Goal: Complete application form

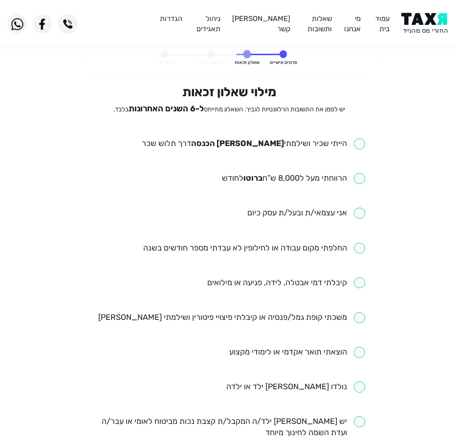
click at [251, 139] on input "checkbox" at bounding box center [253, 143] width 223 height 11
checkbox input "true"
click at [300, 183] on input "checkbox" at bounding box center [293, 178] width 143 height 11
checkbox input "true"
click at [264, 233] on ul "הייתי שכיר ושילמתי מס הכנסה דרך תלוש שכר הרווחתי מעל ל8,000 ש”ח ברוטו לחודש אני…" at bounding box center [229, 404] width 272 height 532
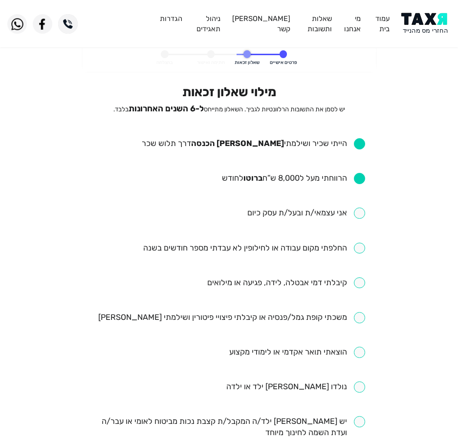
click at [247, 242] on ul "הייתי שכיר ושילמתי מס הכנסה דרך תלוש שכר הרווחתי מעל ל8,000 ש”ח ברוטו לחודש אני…" at bounding box center [229, 404] width 272 height 532
click at [245, 245] on input "checkbox" at bounding box center [254, 248] width 222 height 11
checkbox input "true"
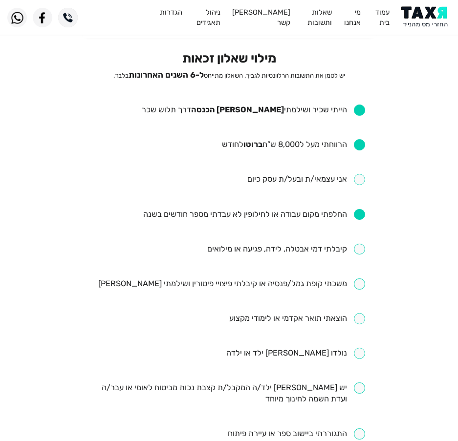
scroll to position [49, 0]
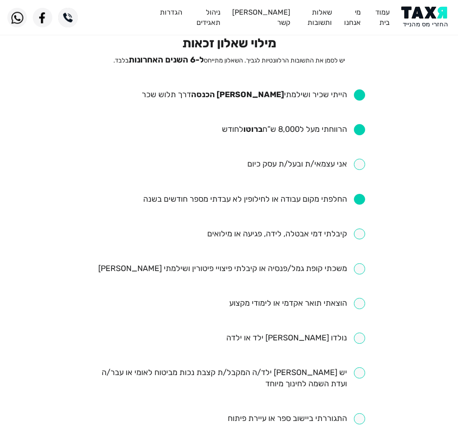
click at [270, 236] on input "checkbox" at bounding box center [286, 234] width 158 height 11
checkbox input "true"
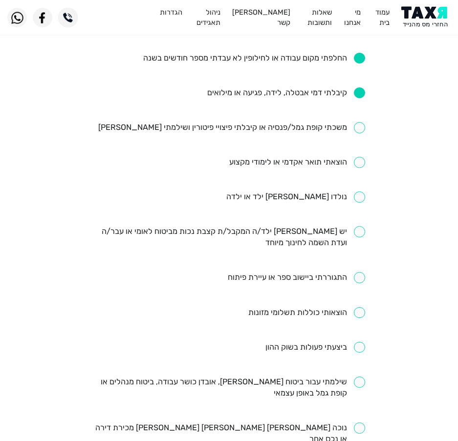
scroll to position [196, 0]
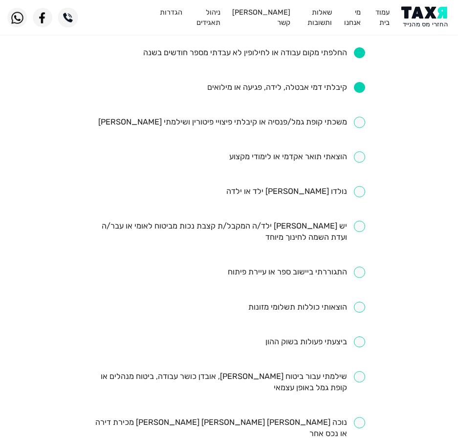
drag, startPoint x: 276, startPoint y: 131, endPoint x: 281, endPoint y: 126, distance: 7.3
click at [279, 129] on ul "הייתי שכיר ושילמתי מס הכנסה דרך תלוש שכר הרווחתי מעל ל8,000 ש”ח ברוטו לחודש אני…" at bounding box center [229, 209] width 272 height 532
click at [281, 126] on input "checkbox" at bounding box center [231, 122] width 267 height 11
checkbox input "true"
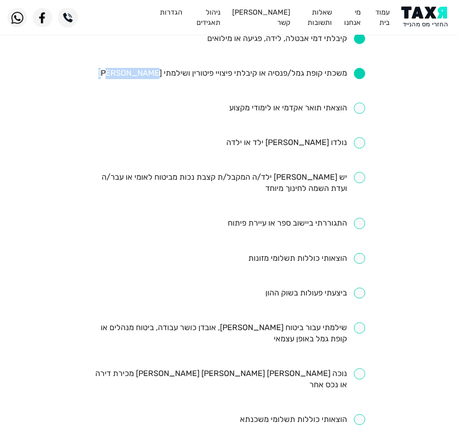
click at [290, 329] on input "checkbox" at bounding box center [229, 334] width 272 height 22
checkbox input "true"
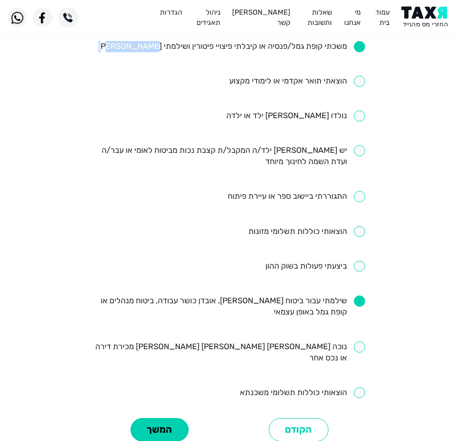
scroll to position [293, 0]
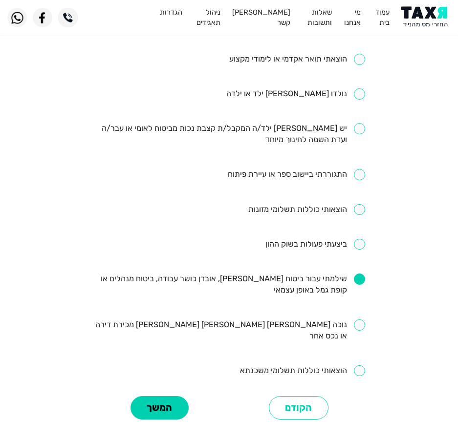
click at [319, 366] on input "checkbox" at bounding box center [302, 371] width 125 height 11
checkbox input "true"
click at [174, 399] on button "המשך" at bounding box center [160, 409] width 58 height 24
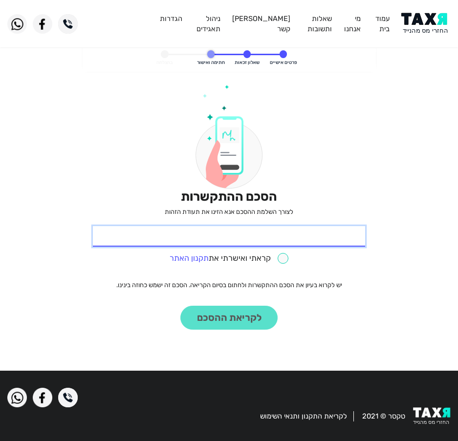
click at [318, 231] on input "* תעודת זהות" at bounding box center [229, 236] width 272 height 21
type input "16005357"
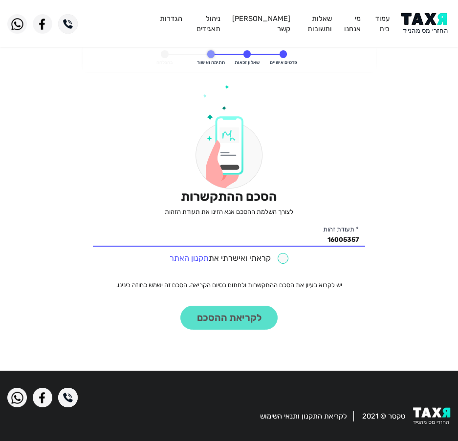
click at [287, 257] on input "checkbox" at bounding box center [229, 258] width 119 height 11
checkbox input "true"
click at [211, 298] on div "הסכם ההתקשרות לצורך השלמת ההסכם אנא הזינו את תעודת הזהות 16005357 * תעודת זהות …" at bounding box center [229, 207] width 272 height 245
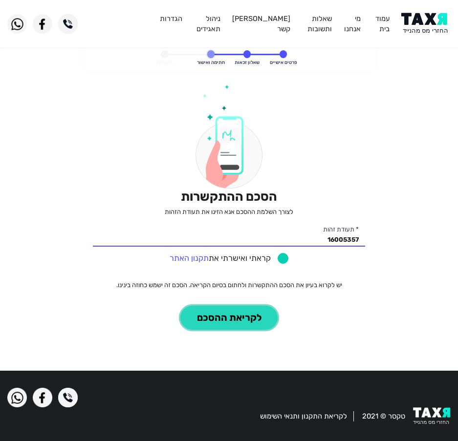
click at [211, 313] on button "לקריאת ההסכם" at bounding box center [228, 318] width 97 height 24
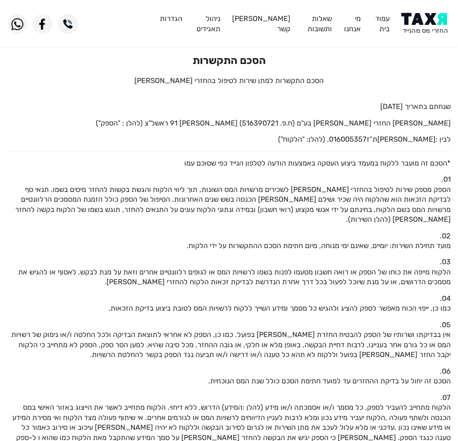
click at [421, 21] on img at bounding box center [425, 24] width 49 height 22
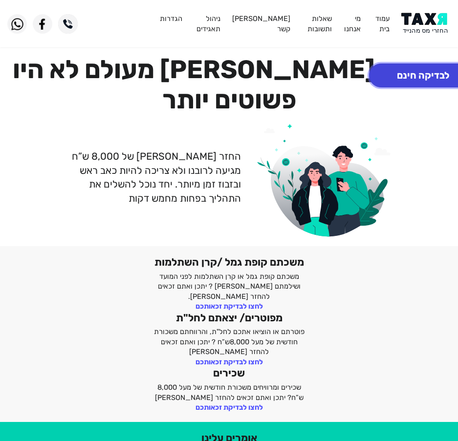
click at [443, 82] on button "לבדיקה חינם" at bounding box center [423, 76] width 108 height 24
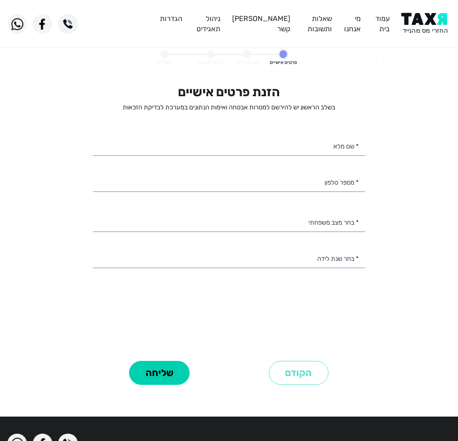
select select
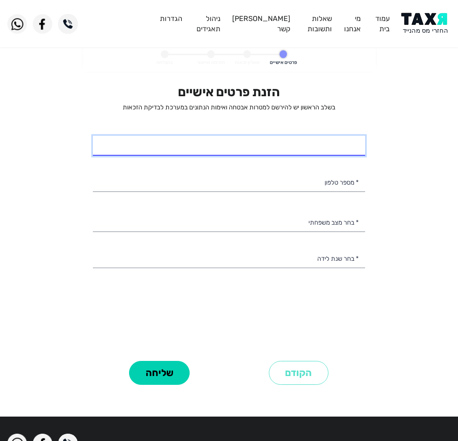
click at [326, 155] on div "* שם מלא" at bounding box center [229, 146] width 272 height 21
